Goal: Information Seeking & Learning: Learn about a topic

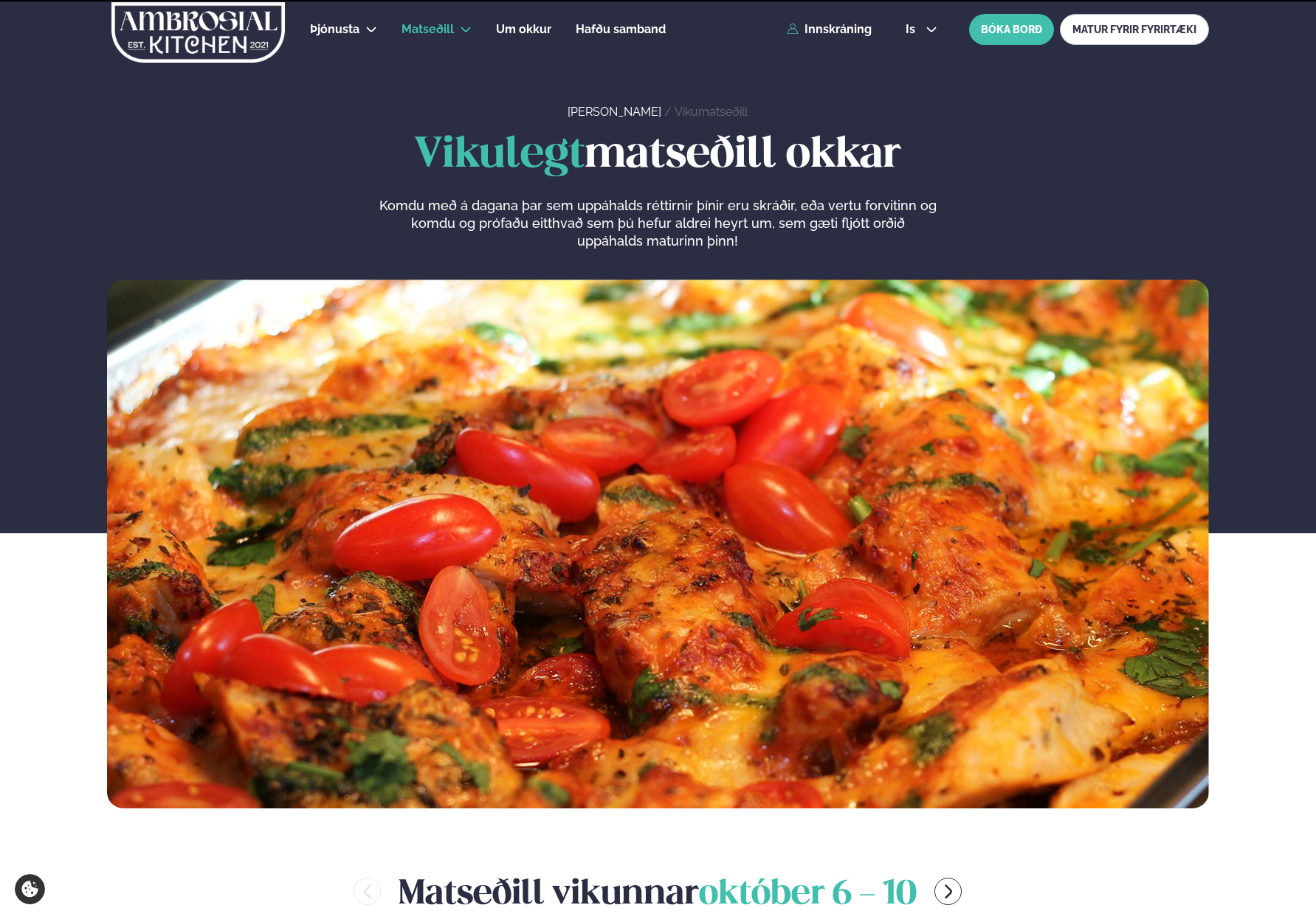
scroll to position [737, 0]
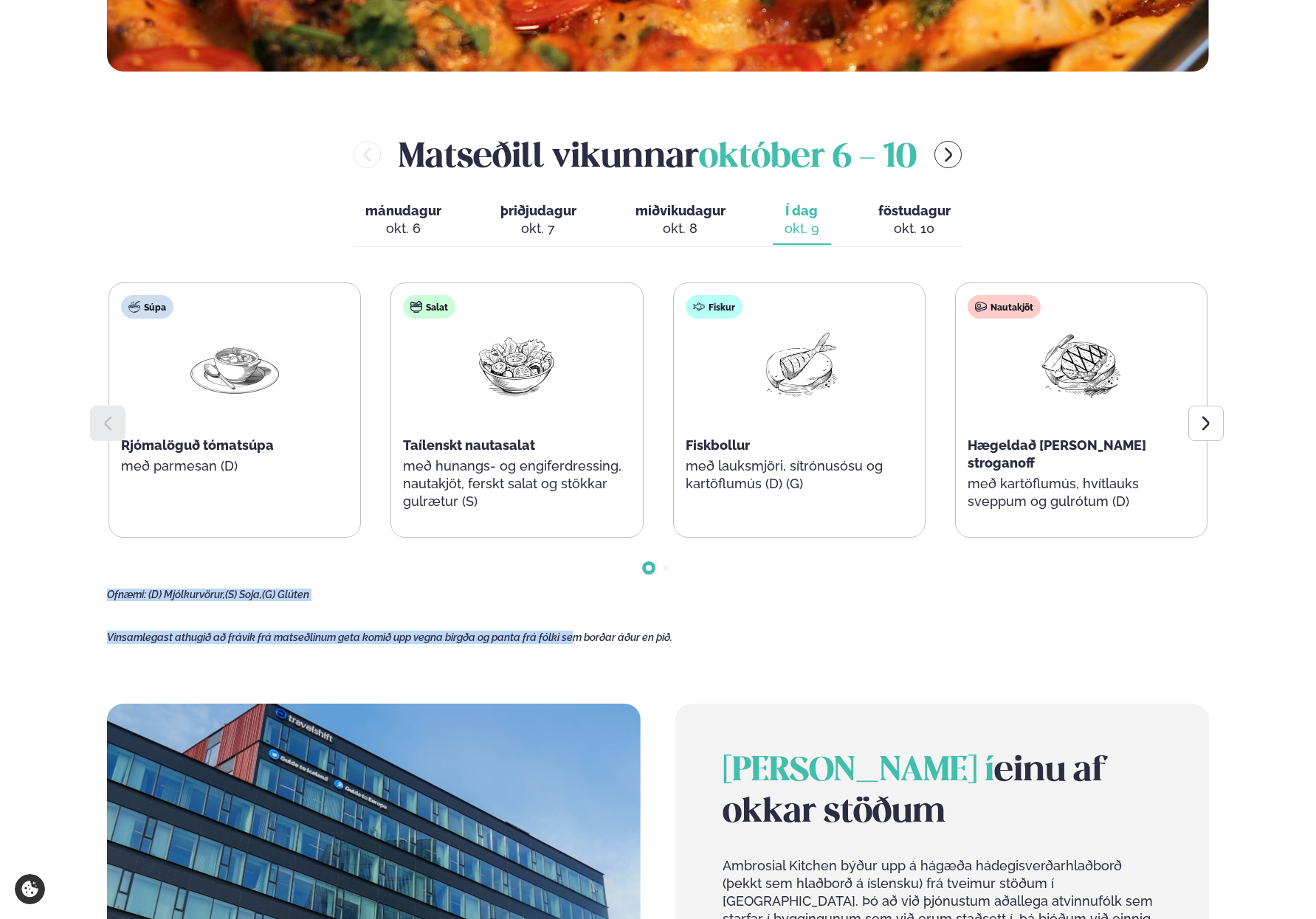
drag, startPoint x: 558, startPoint y: 588, endPoint x: 576, endPoint y: 643, distance: 57.9
click at [576, 643] on main "[PERSON_NAME] / Vikumatseðill Vikulegt matseðill okkar Komdu með á dagana þar s…" at bounding box center [658, 384] width 1190 height 2244
click at [576, 643] on span "Vinsamlegast athugið að frávik frá matseðlinum geta komið upp vegna birgða og p…" at bounding box center [389, 637] width 565 height 12
drag, startPoint x: 595, startPoint y: 640, endPoint x: 317, endPoint y: 635, distance: 278.0
click at [317, 635] on span "Vinsamlegast athugið að frávik frá matseðlinum geta komið upp vegna birgða og p…" at bounding box center [389, 637] width 565 height 12
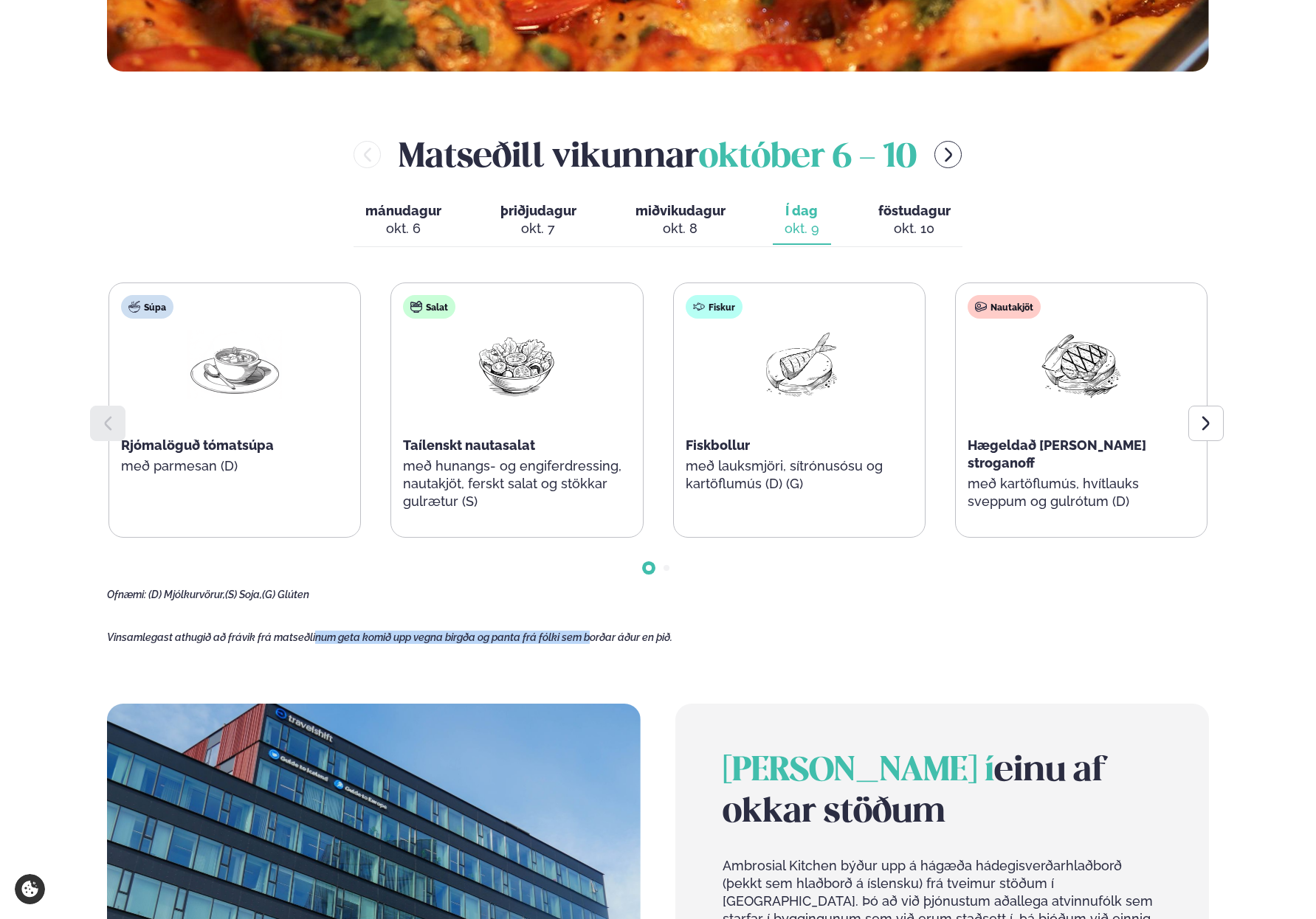
click at [317, 635] on span "Vinsamlegast athugið að frávik frá matseðlinum geta komið upp vegna birgða og p…" at bounding box center [389, 637] width 565 height 12
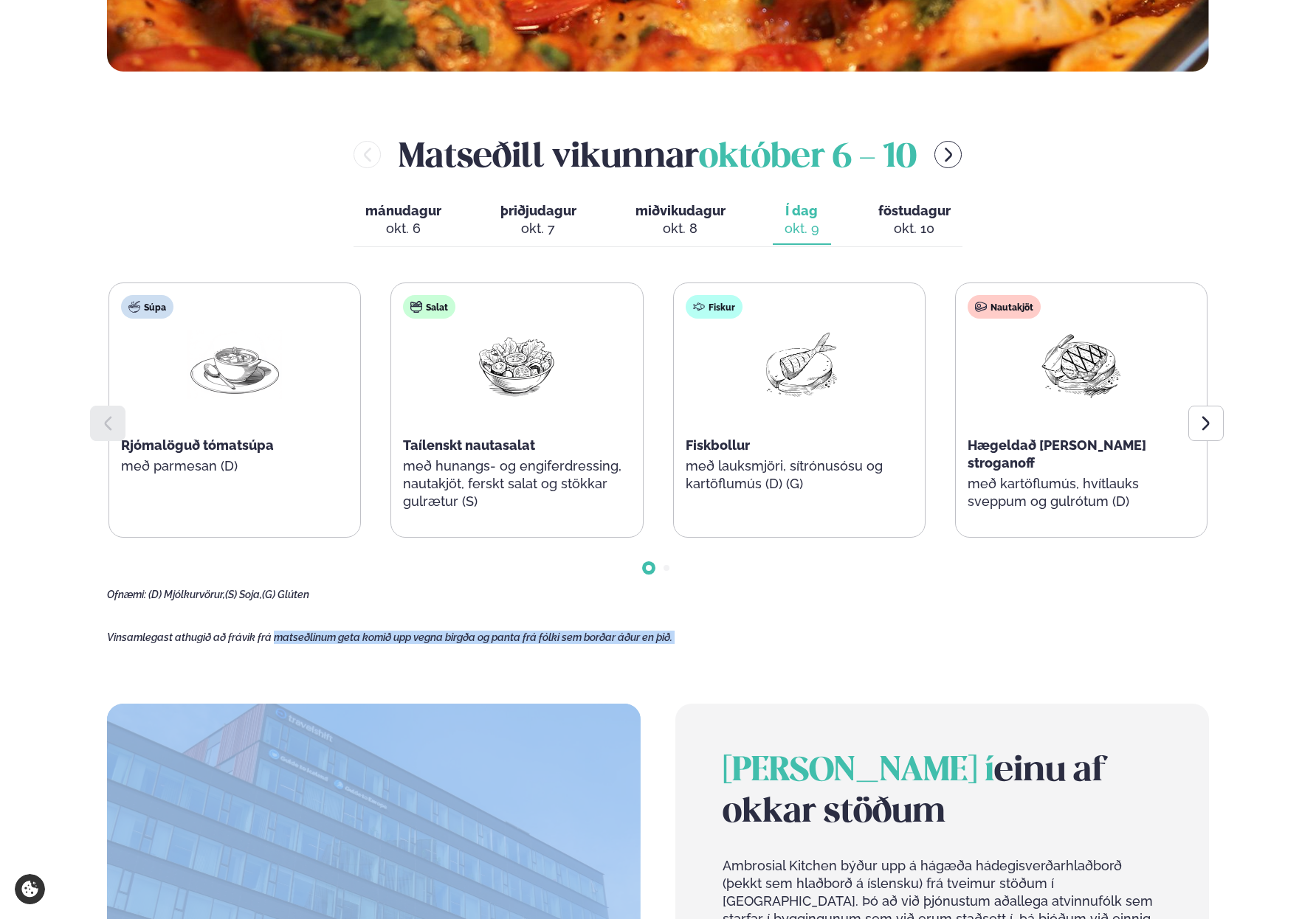
drag, startPoint x: 317, startPoint y: 635, endPoint x: 533, endPoint y: 647, distance: 216.3
click at [533, 647] on main "[PERSON_NAME] / Vikumatseðill Vikulegt matseðill okkar Komdu með á dagana þar s…" at bounding box center [658, 384] width 1190 height 2244
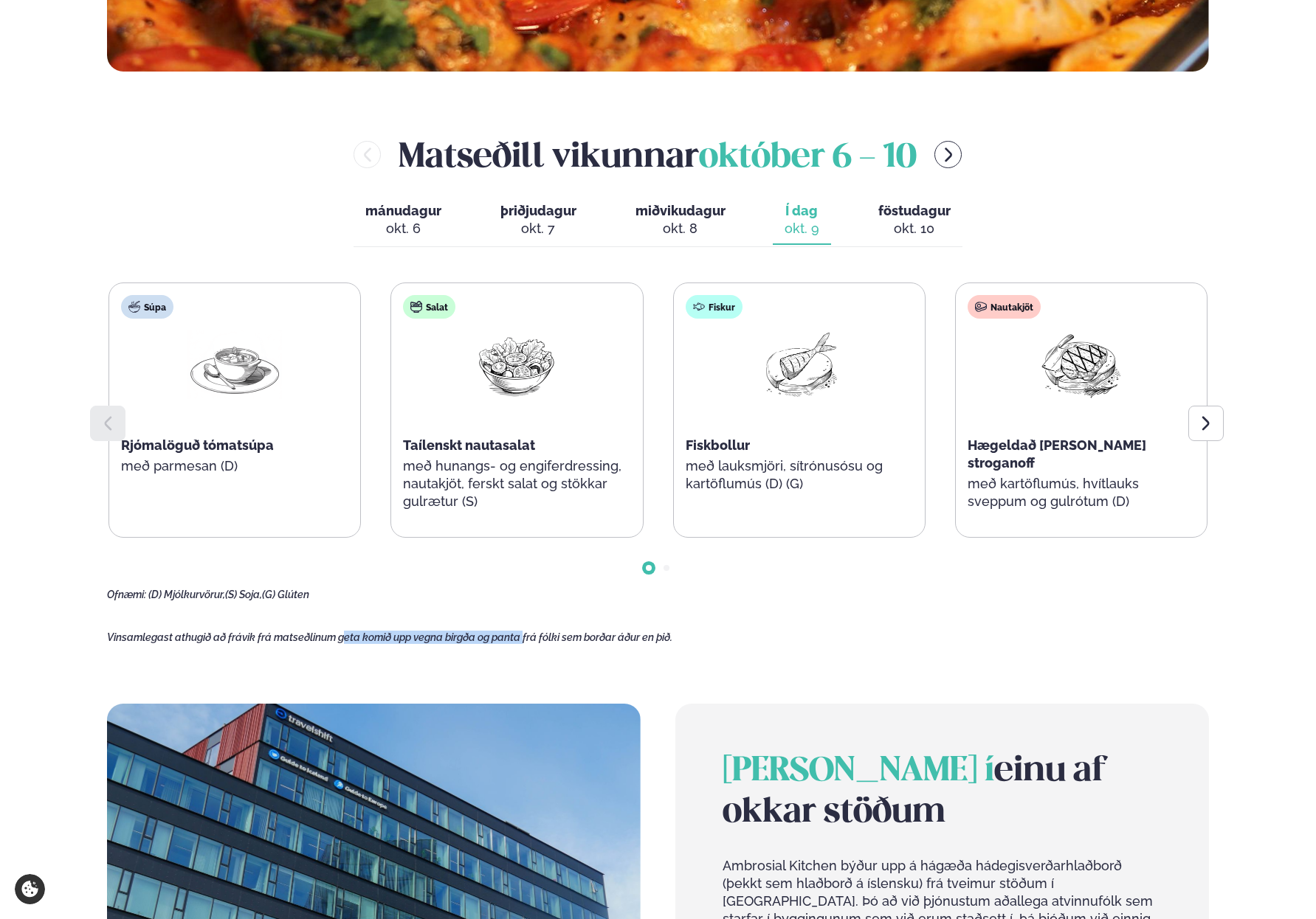
drag, startPoint x: 528, startPoint y: 634, endPoint x: 343, endPoint y: 637, distance: 185.0
click at [343, 637] on span "Vinsamlegast athugið að frávik frá matseðlinum geta komið upp vegna birgða og p…" at bounding box center [389, 637] width 565 height 12
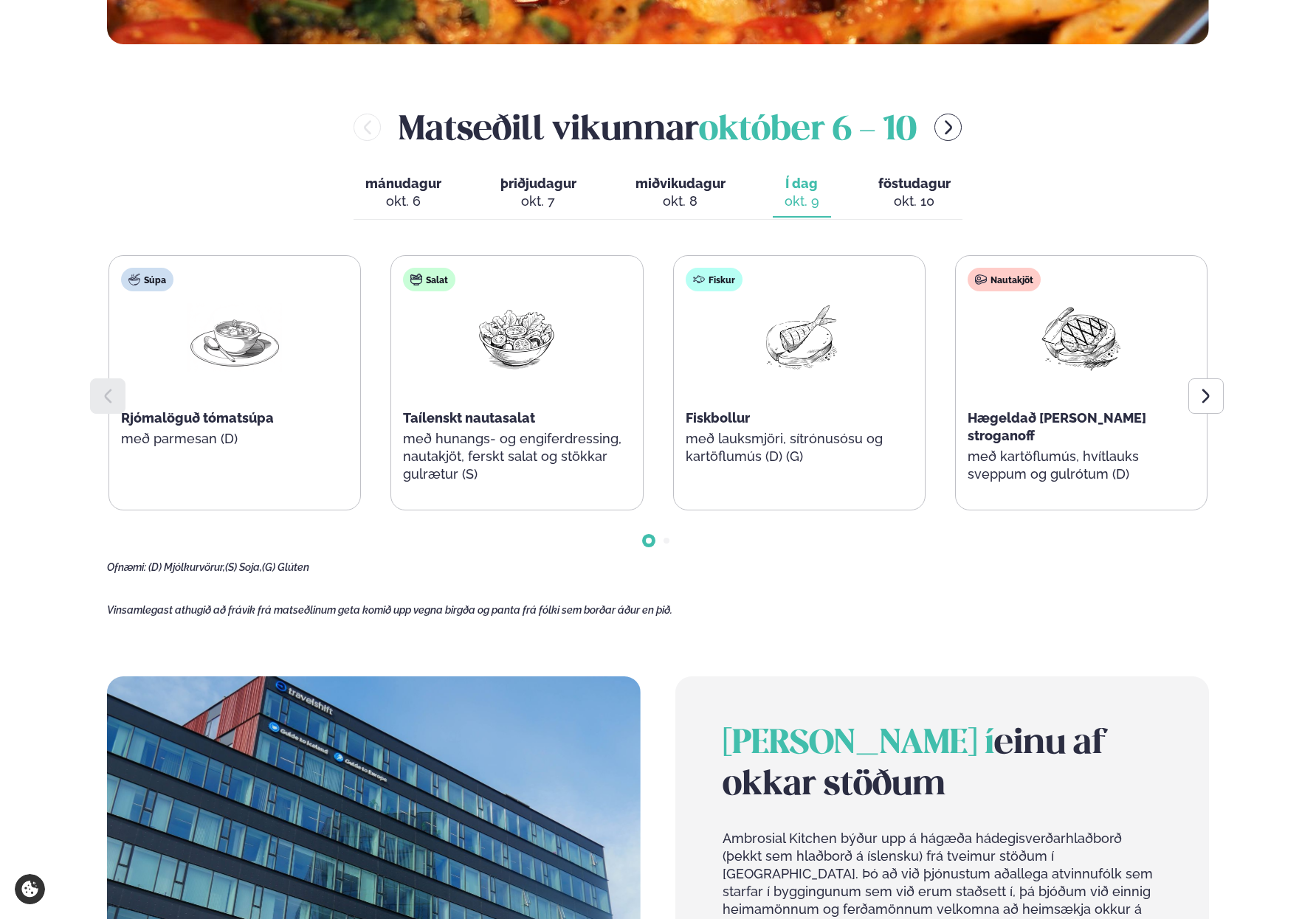
scroll to position [781, 0]
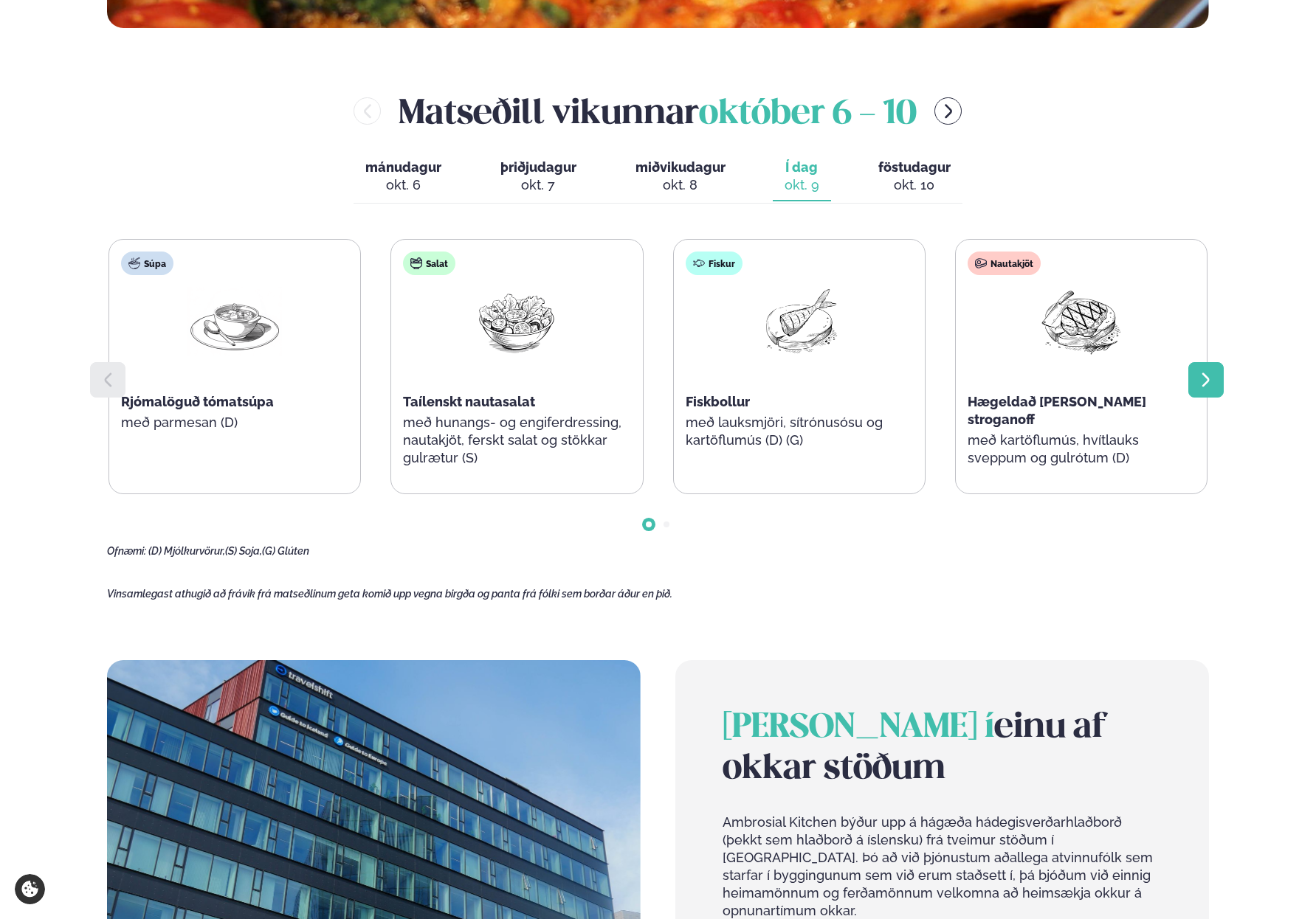
click at [1209, 385] on icon at bounding box center [1206, 380] width 17 height 17
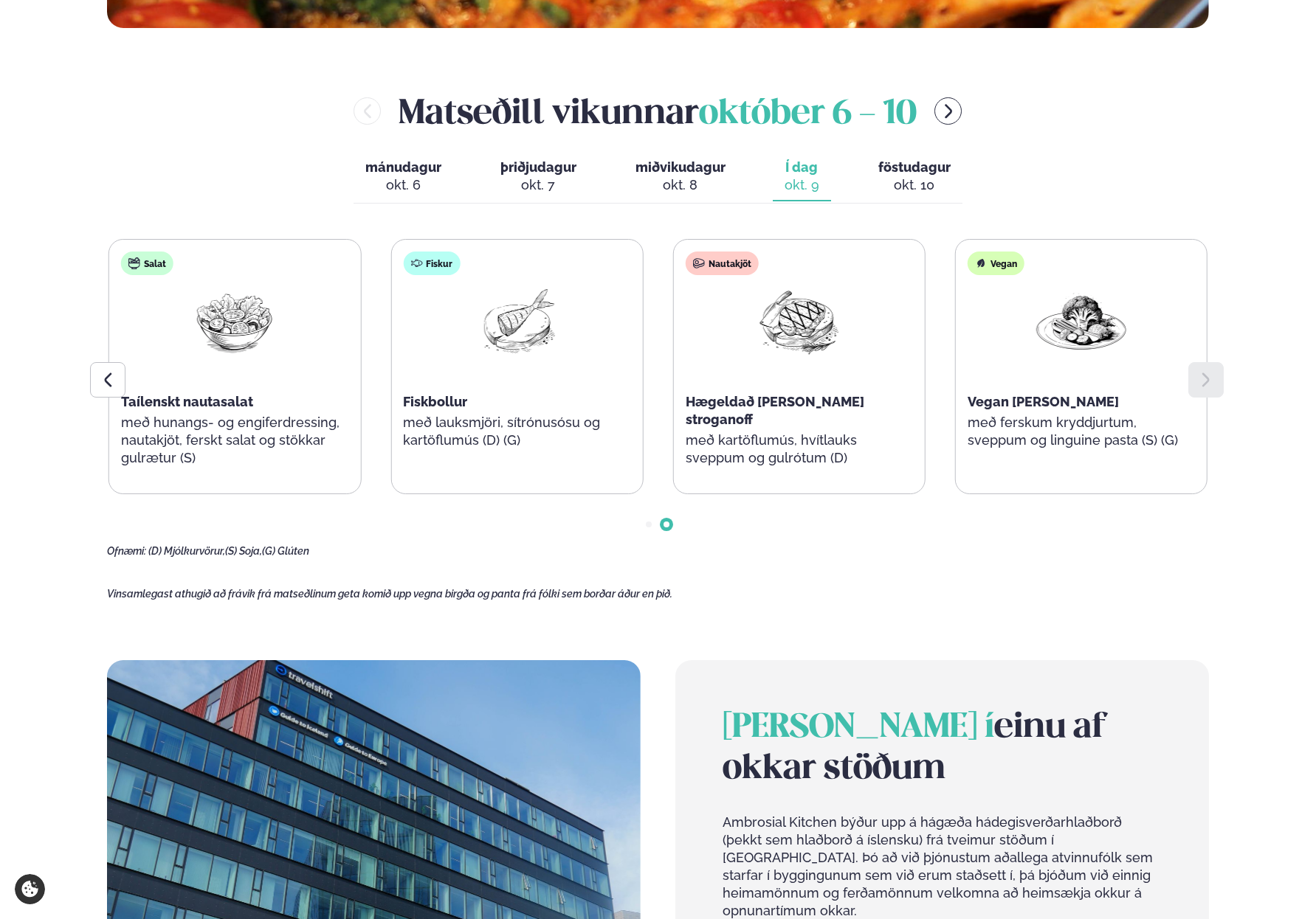
click at [1209, 385] on icon at bounding box center [1206, 380] width 17 height 17
click at [1243, 533] on main "[PERSON_NAME] / Vikumatseðill Vikulegt matseðill okkar Komdu með á dagana þar s…" at bounding box center [658, 341] width 1190 height 2244
click at [104, 384] on icon at bounding box center [107, 380] width 17 height 17
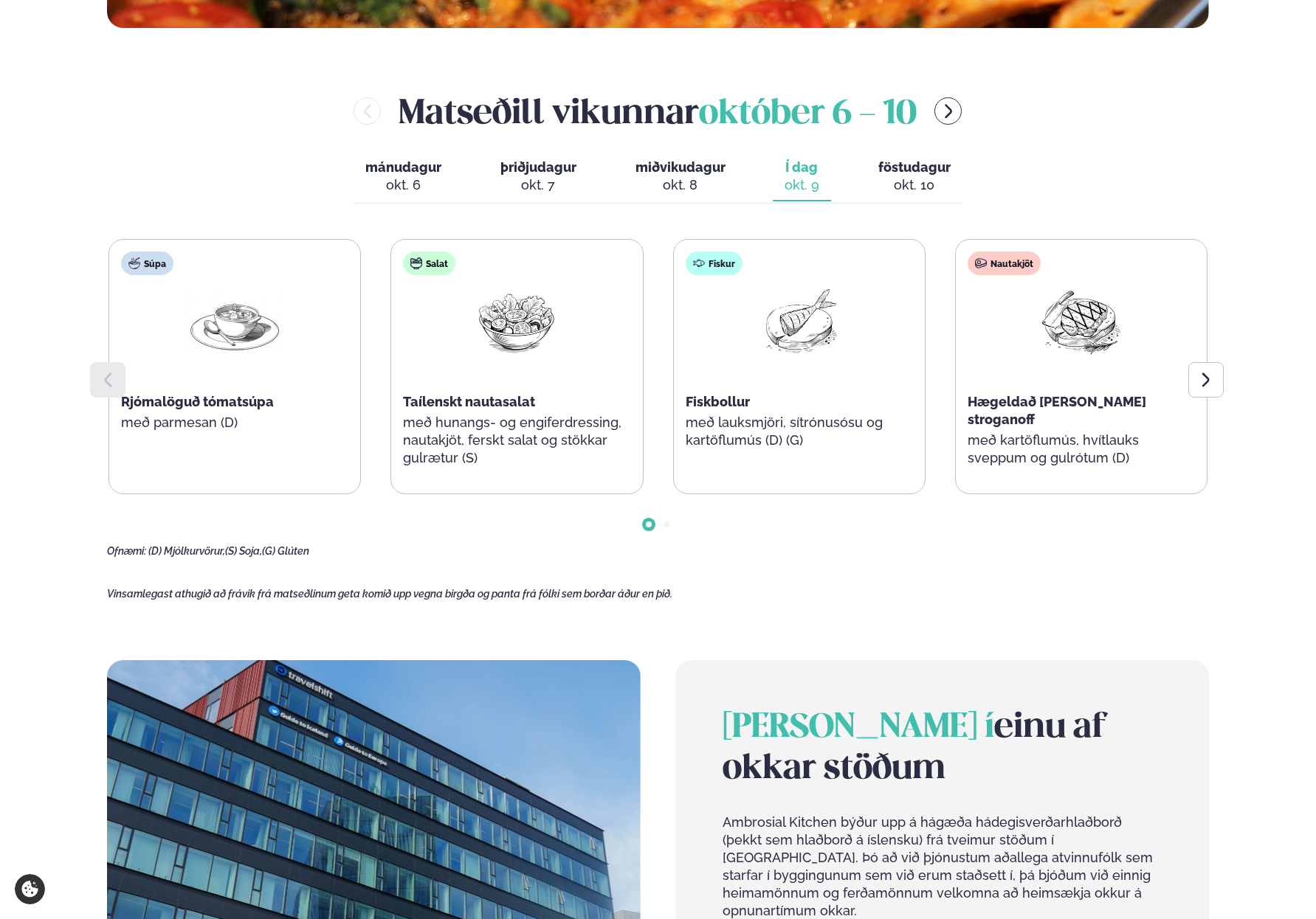
click at [284, 551] on span "(G) Glúten" at bounding box center [285, 550] width 47 height 12
